Goal: Find specific page/section: Find specific page/section

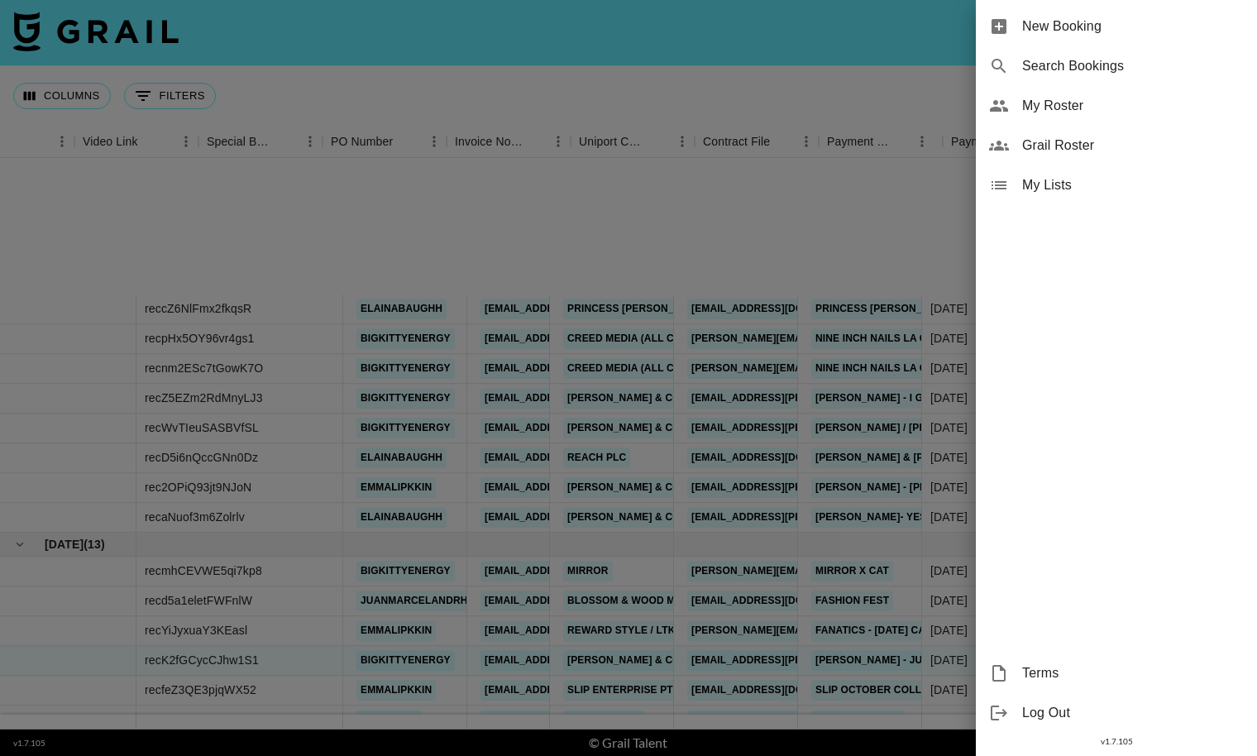
scroll to position [215, 1488]
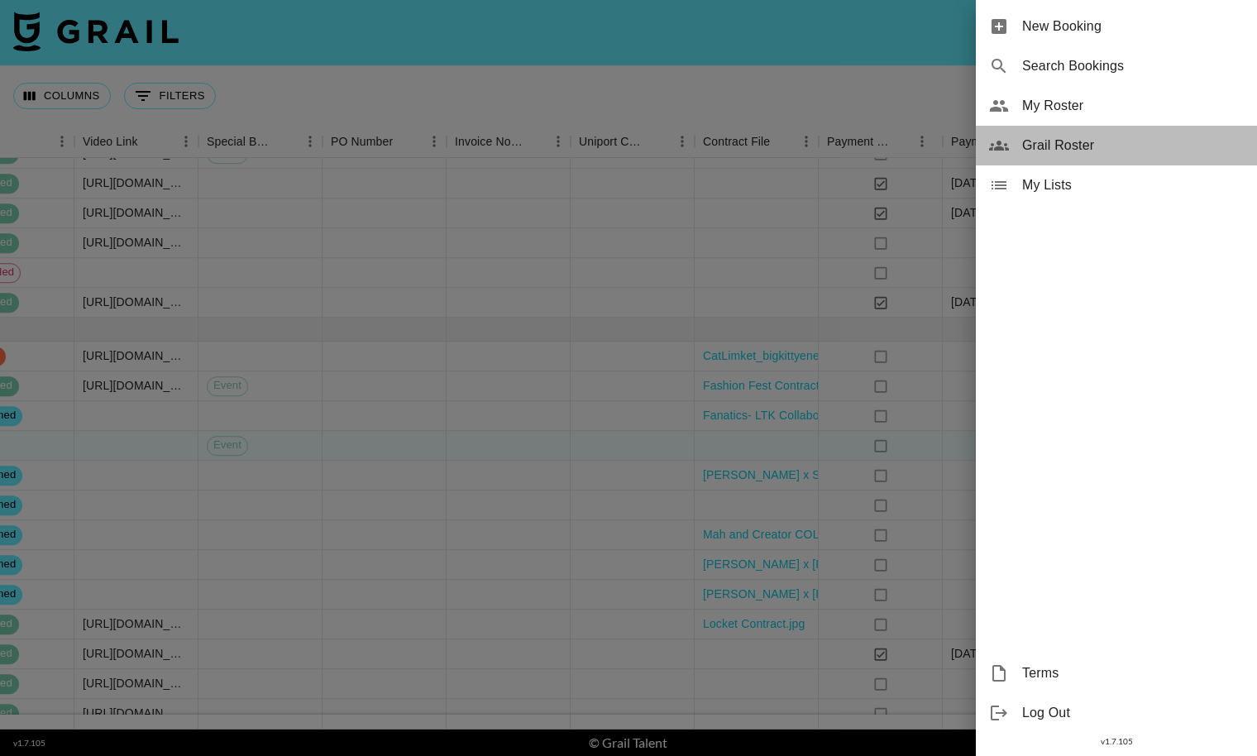
click at [1160, 152] on span "Grail Roster" at bounding box center [1133, 146] width 222 height 20
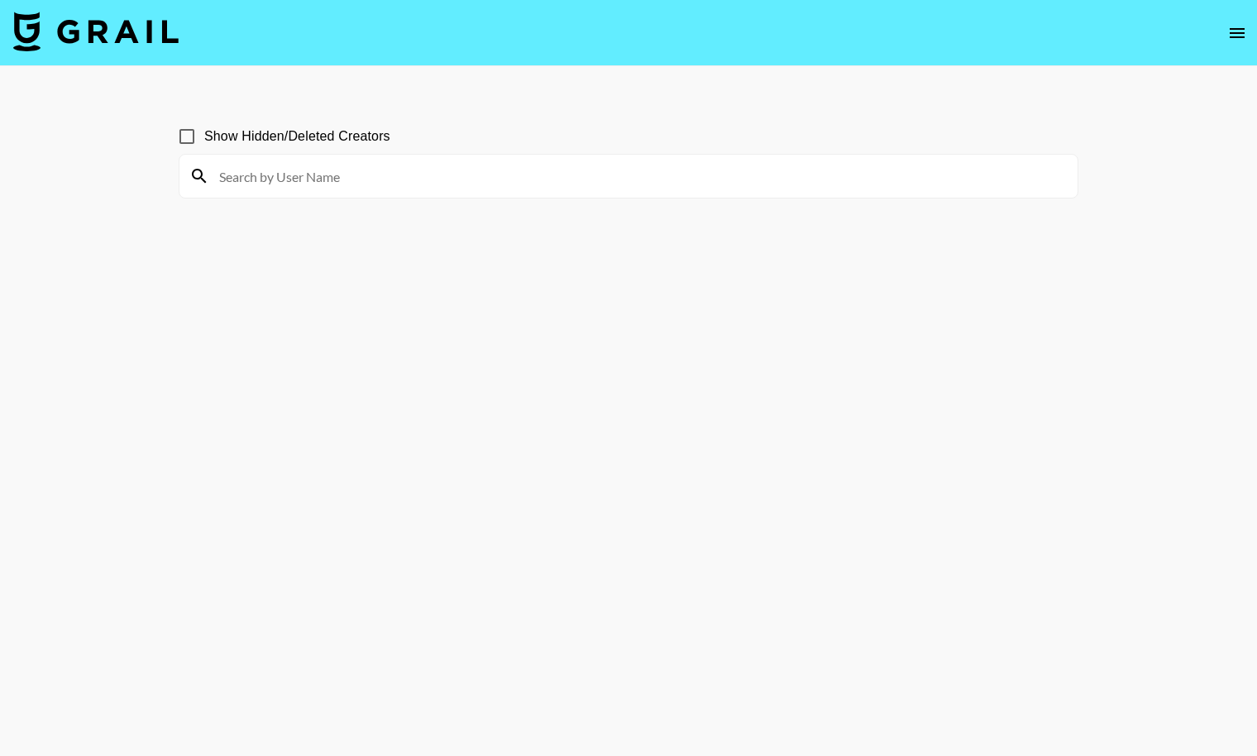
click at [287, 186] on input at bounding box center [638, 176] width 858 height 26
click at [252, 176] on input at bounding box center [638, 176] width 858 height 26
click at [484, 179] on input at bounding box center [638, 176] width 858 height 26
click at [426, 165] on input at bounding box center [638, 176] width 858 height 26
click at [292, 138] on span "Show Hidden/Deleted Creators" at bounding box center [297, 136] width 186 height 20
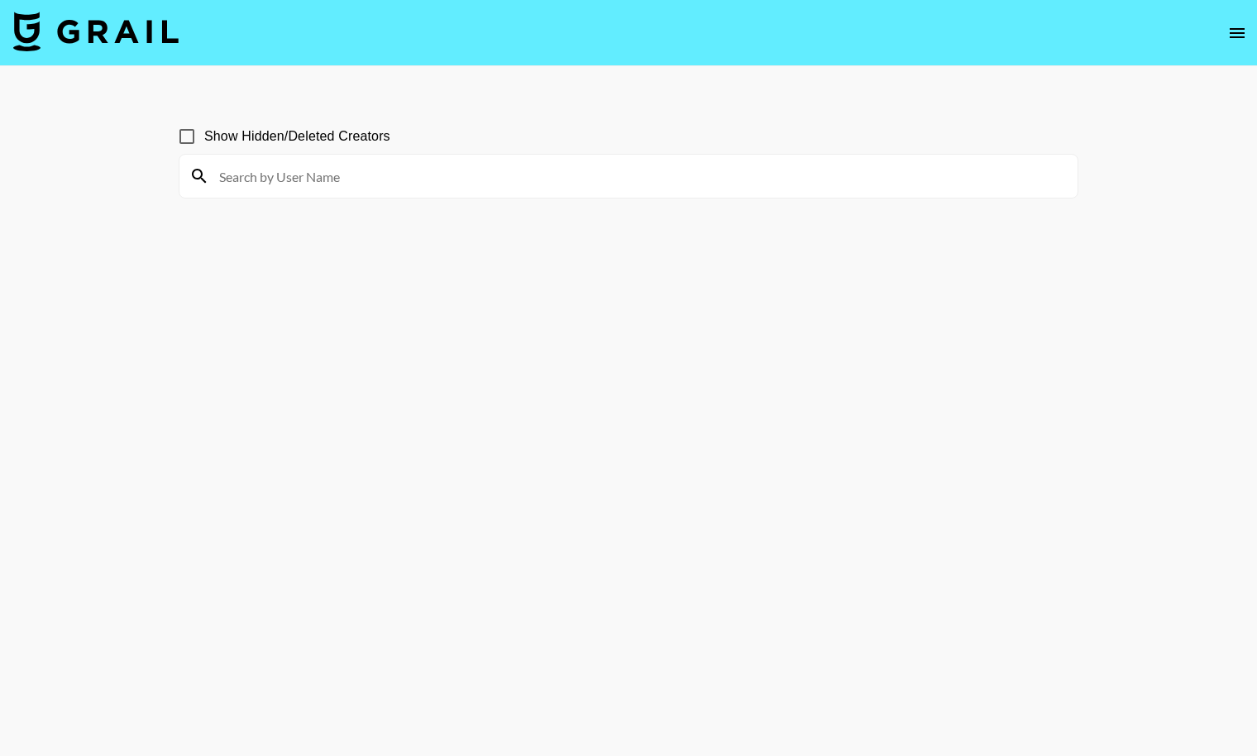
click at [204, 138] on input "Show Hidden/Deleted Creators" at bounding box center [186, 136] width 35 height 35
click at [193, 132] on input "Show Hidden/Deleted Creators" at bounding box center [186, 136] width 35 height 35
click at [192, 133] on input "Show Hidden/Deleted Creators" at bounding box center [186, 136] width 35 height 35
checkbox input "true"
